Goal: Understand process/instructions: Learn how to perform a task or action

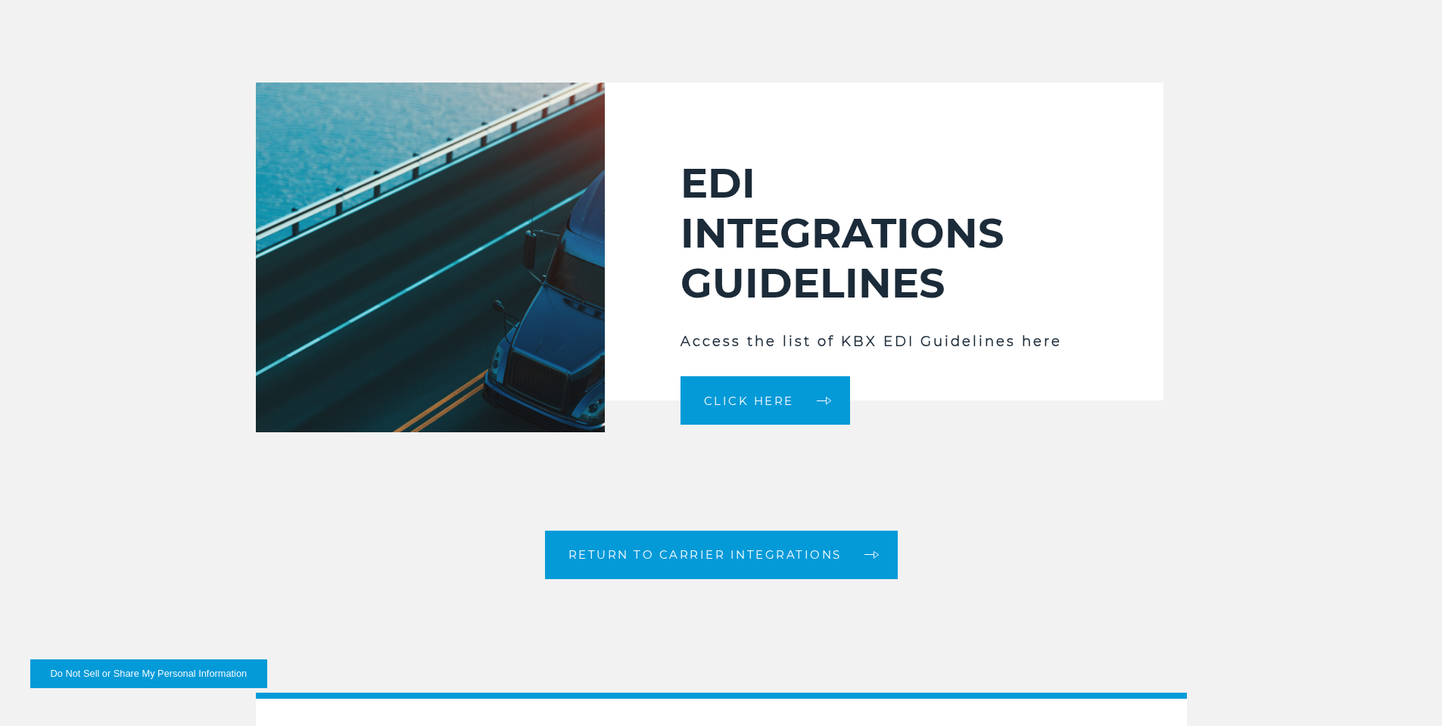
scroll to position [2291, 0]
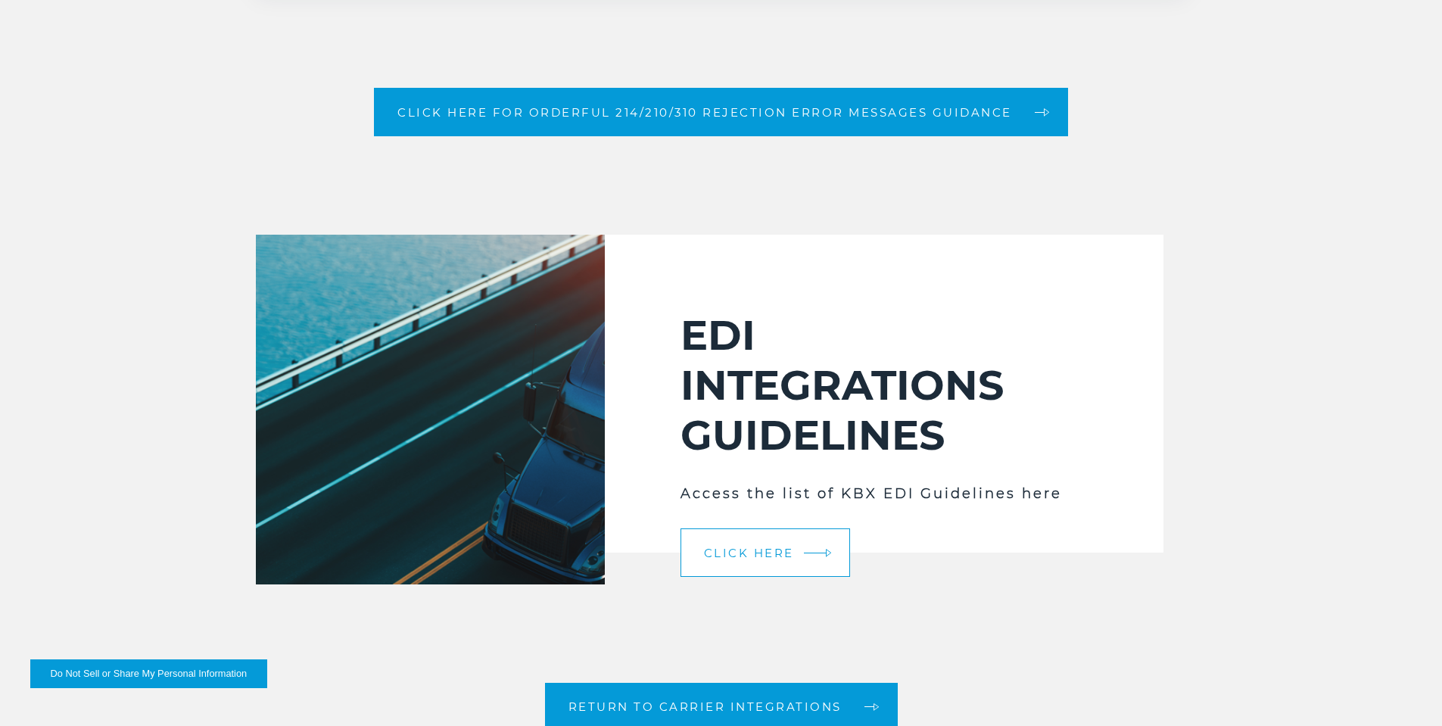
click at [756, 548] on span "Click Here" at bounding box center [749, 552] width 90 height 11
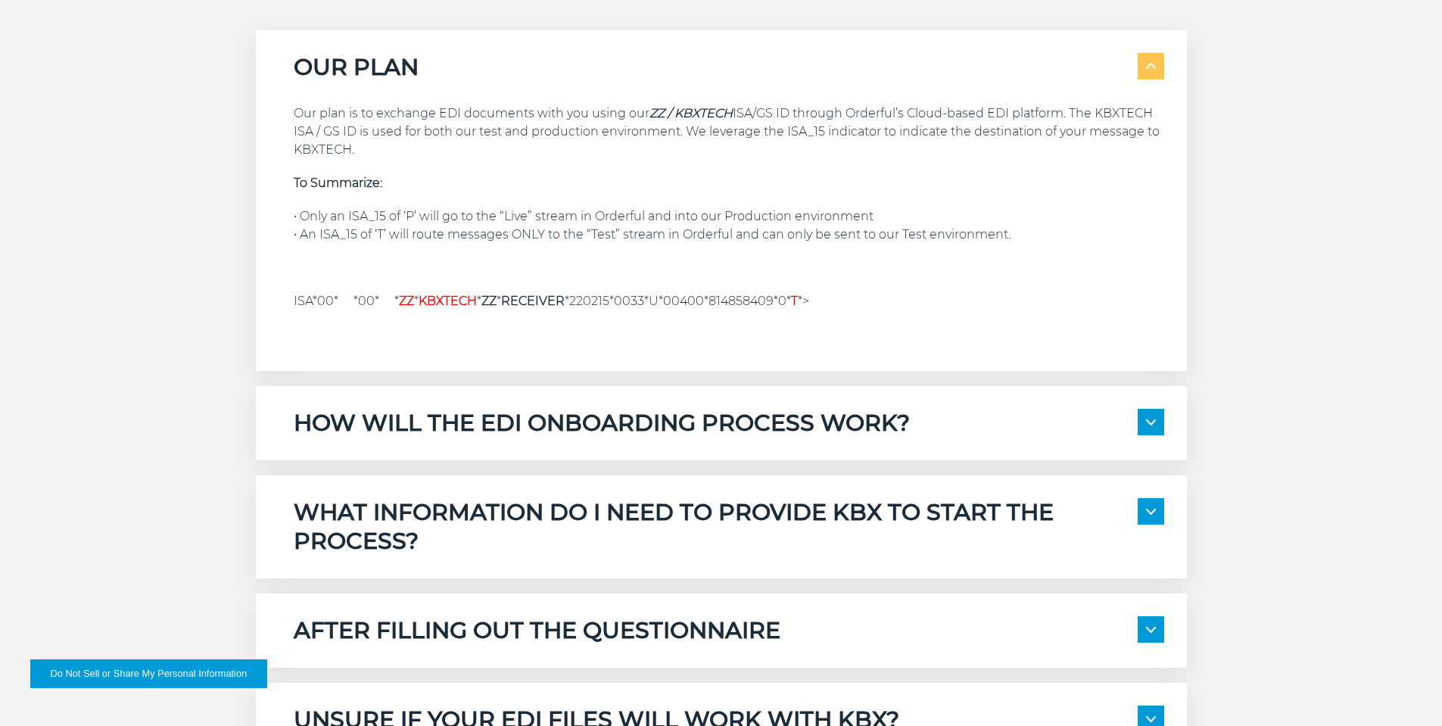
scroll to position [1458, 0]
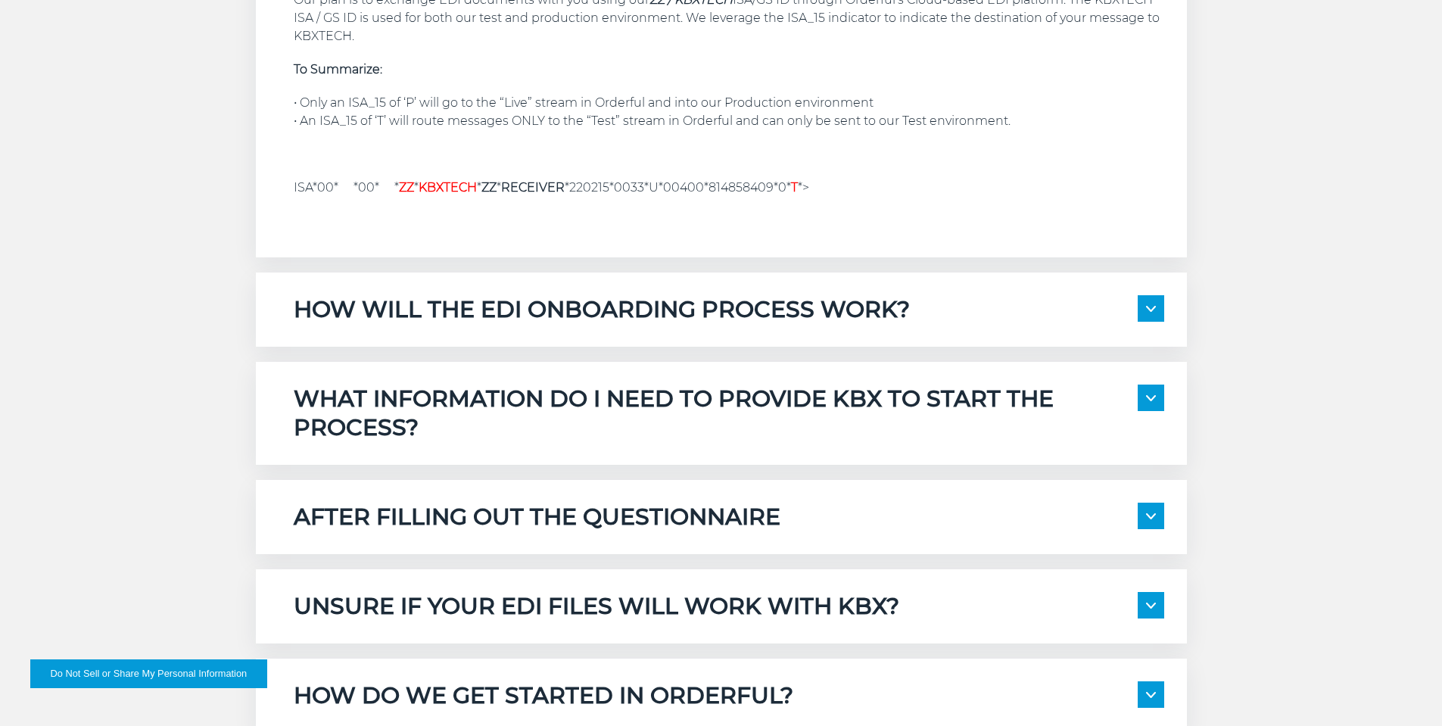
click at [744, 515] on h5 "AFTER FILLING OUT THE QUESTIONNAIRE" at bounding box center [537, 517] width 487 height 29
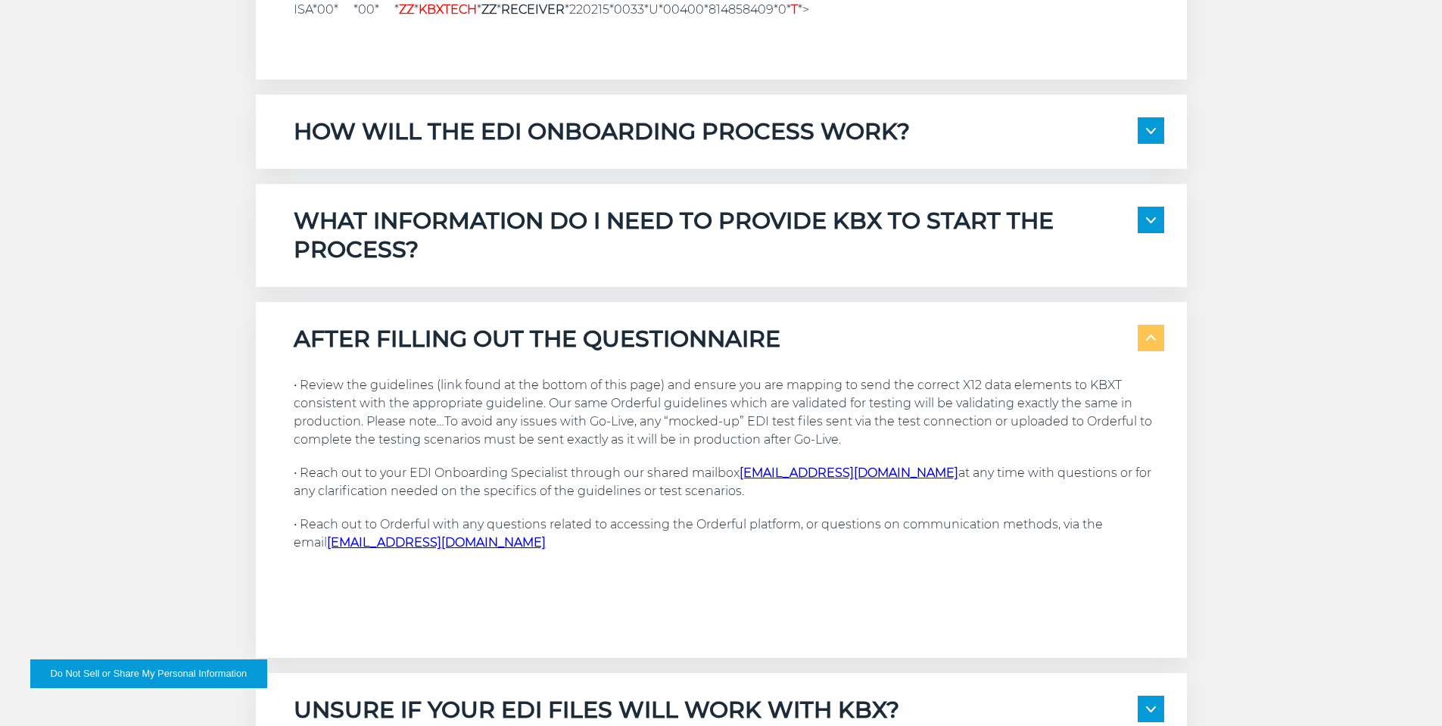
scroll to position [1609, 0]
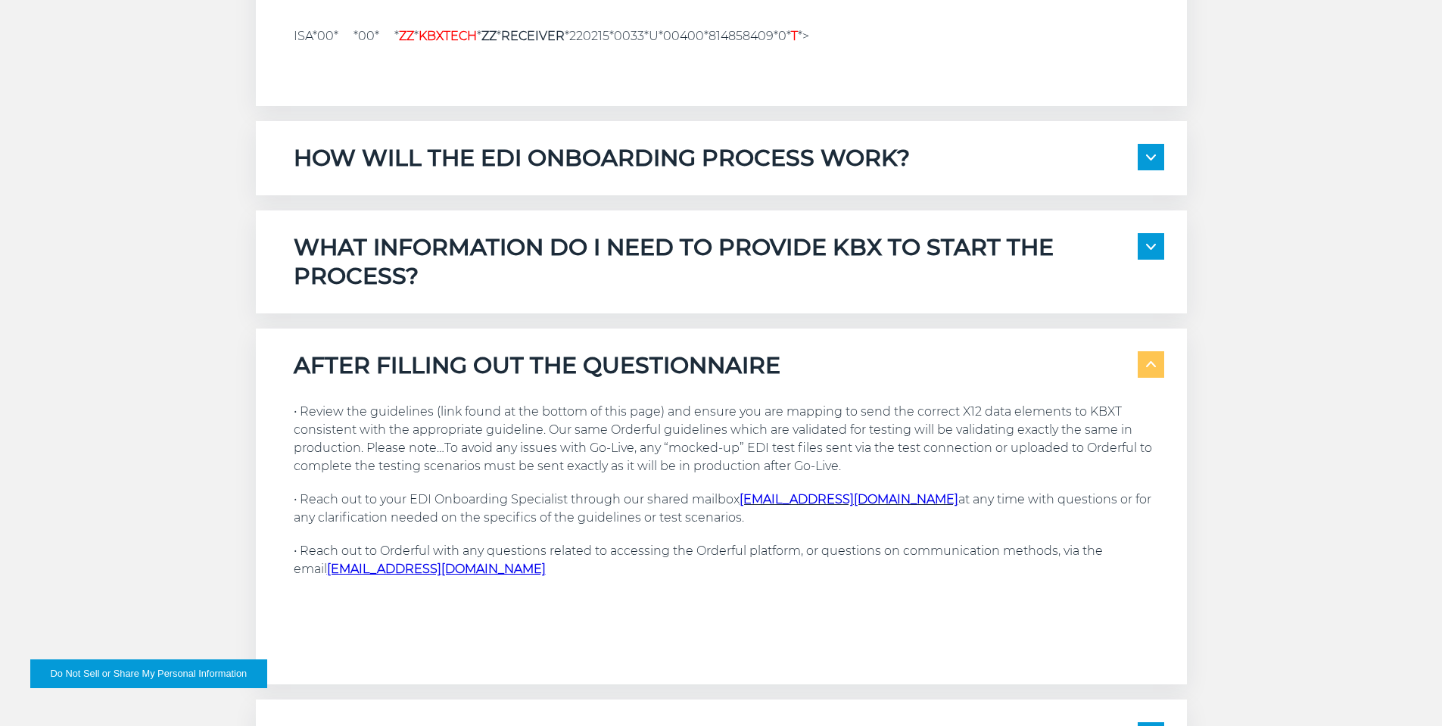
click at [582, 164] on h5 "HOW WILL THE EDI ONBOARDING PROCESS WORK?" at bounding box center [602, 158] width 616 height 29
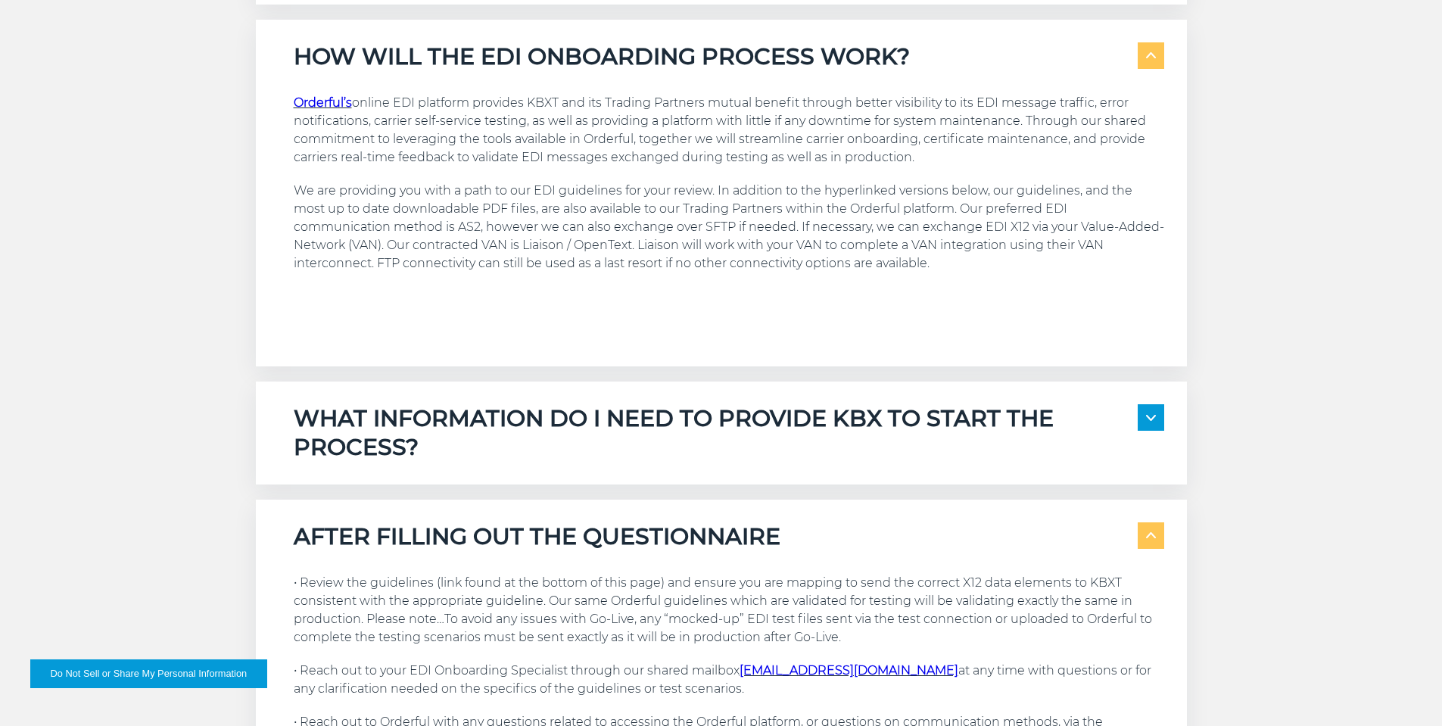
scroll to position [1836, 0]
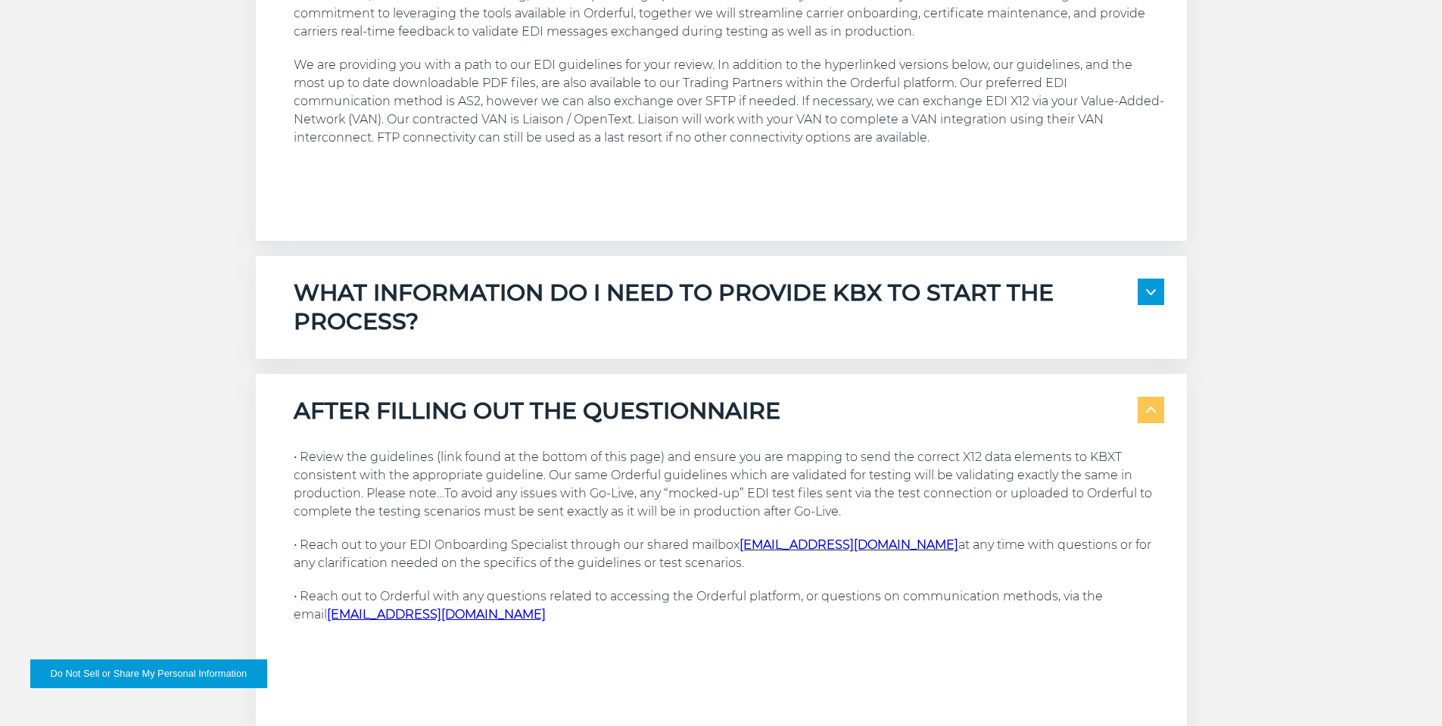
click at [452, 313] on h5 "WHAT INFORMATION DO I NEED TO PROVIDE KBX TO START THE PROCESS?" at bounding box center [716, 308] width 844 height 58
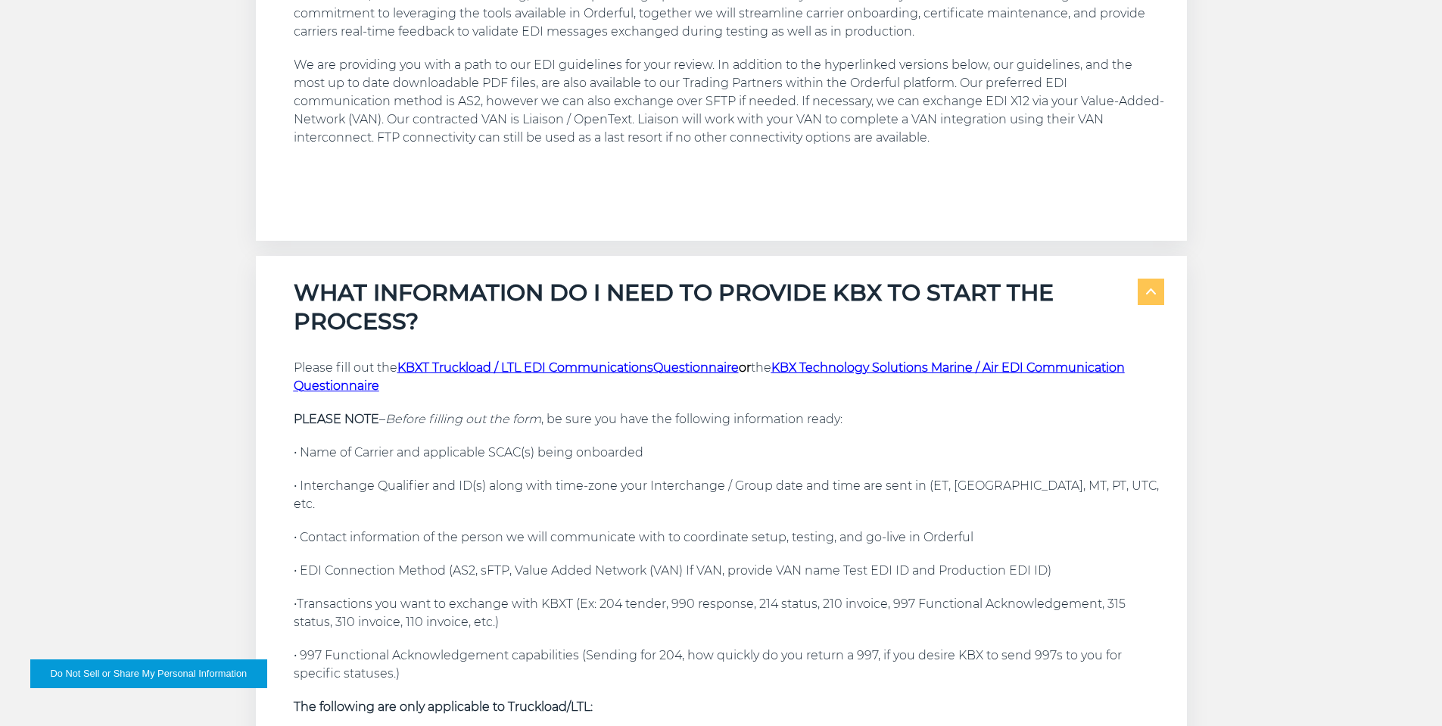
click at [547, 366] on strong "KBXT Truckload / LTL EDI Communications" at bounding box center [526, 367] width 256 height 14
